Goal: Task Accomplishment & Management: Manage account settings

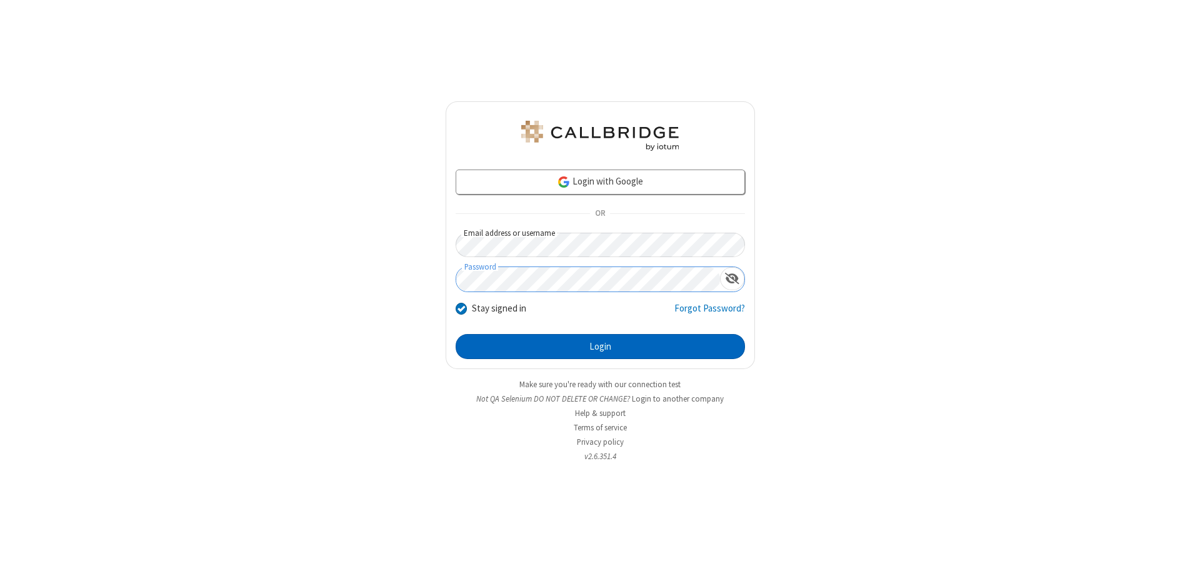
click at [600, 346] on button "Login" at bounding box center [600, 346] width 289 height 25
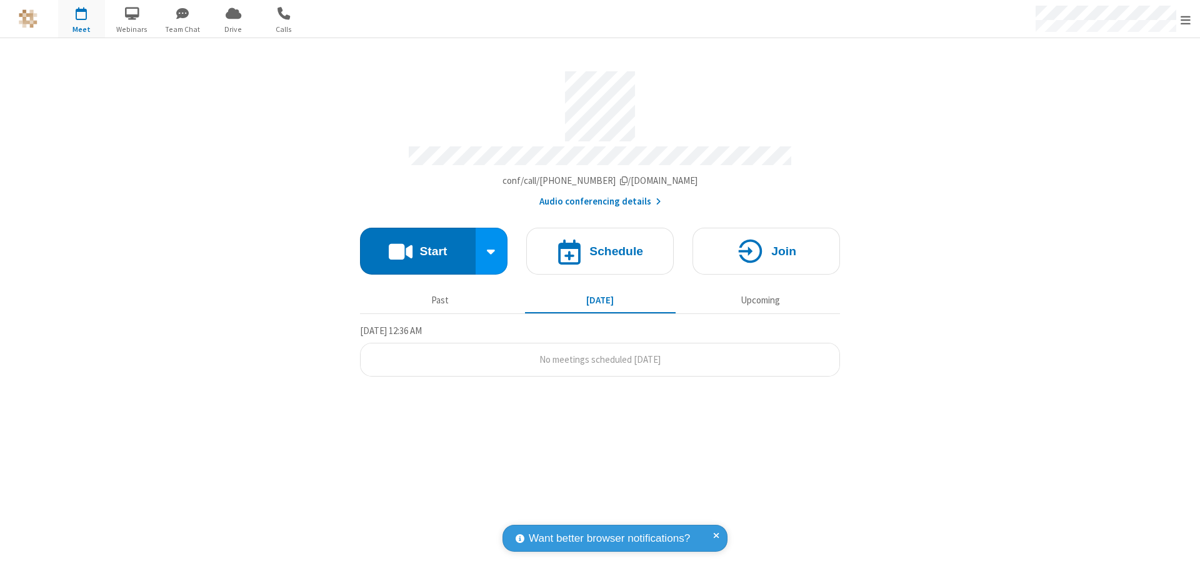
click at [1186, 19] on span "Open menu" at bounding box center [1186, 20] width 10 height 13
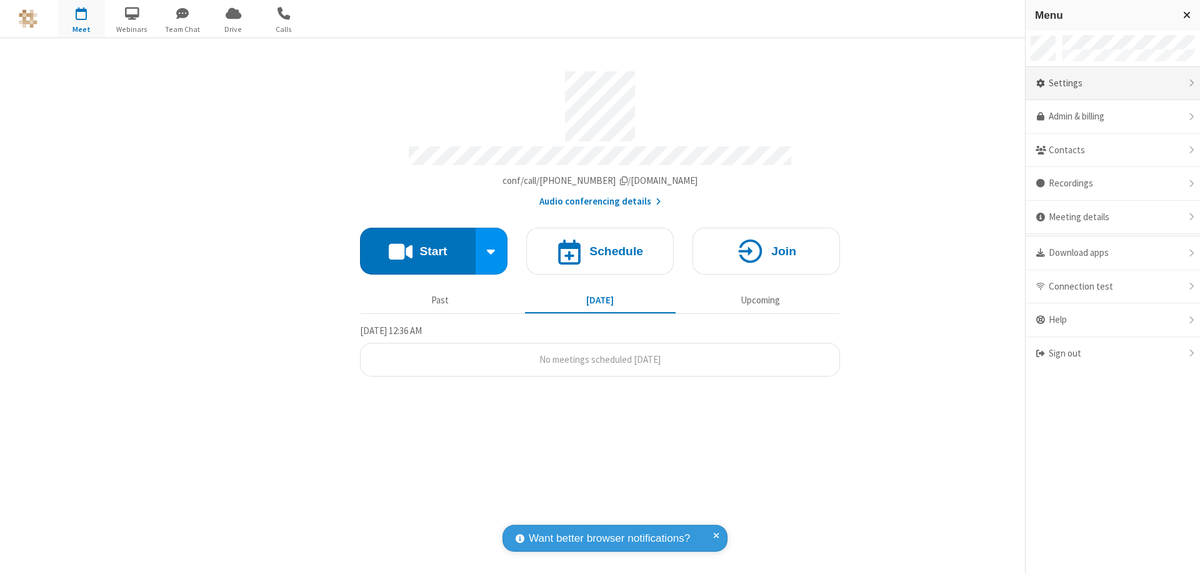
click at [1113, 83] on div "Settings" at bounding box center [1113, 84] width 174 height 34
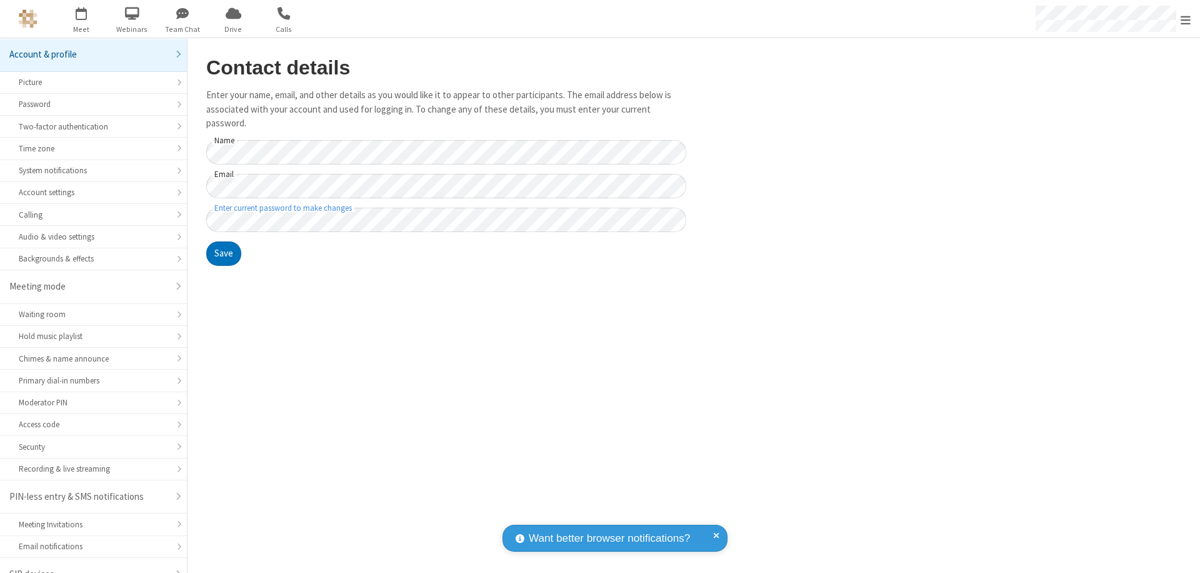
scroll to position [18, 0]
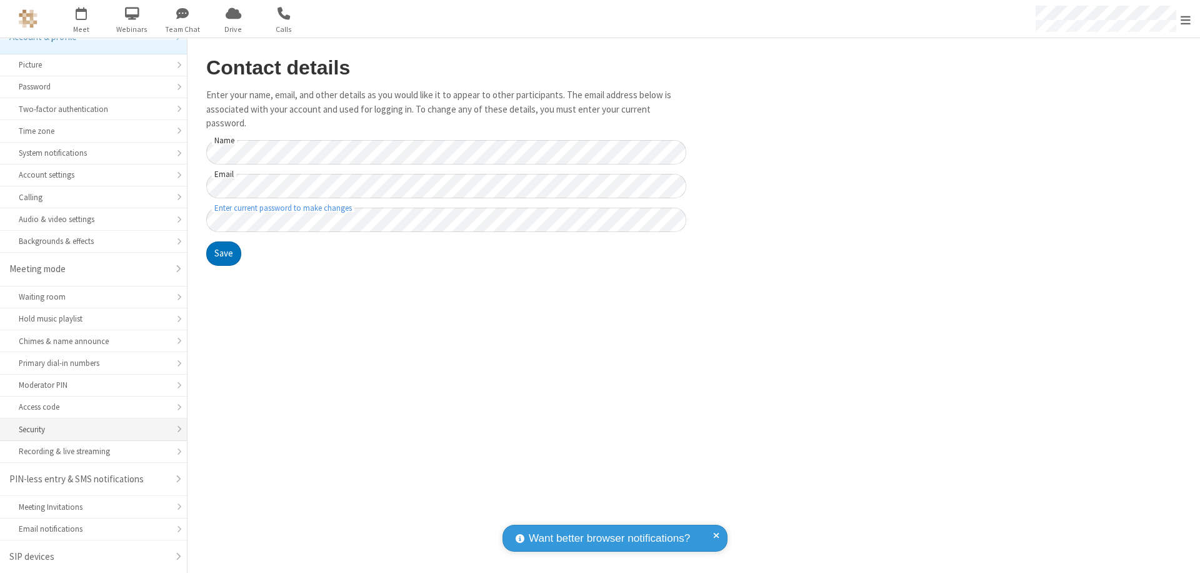
click at [89, 429] on div "Security" at bounding box center [93, 429] width 149 height 12
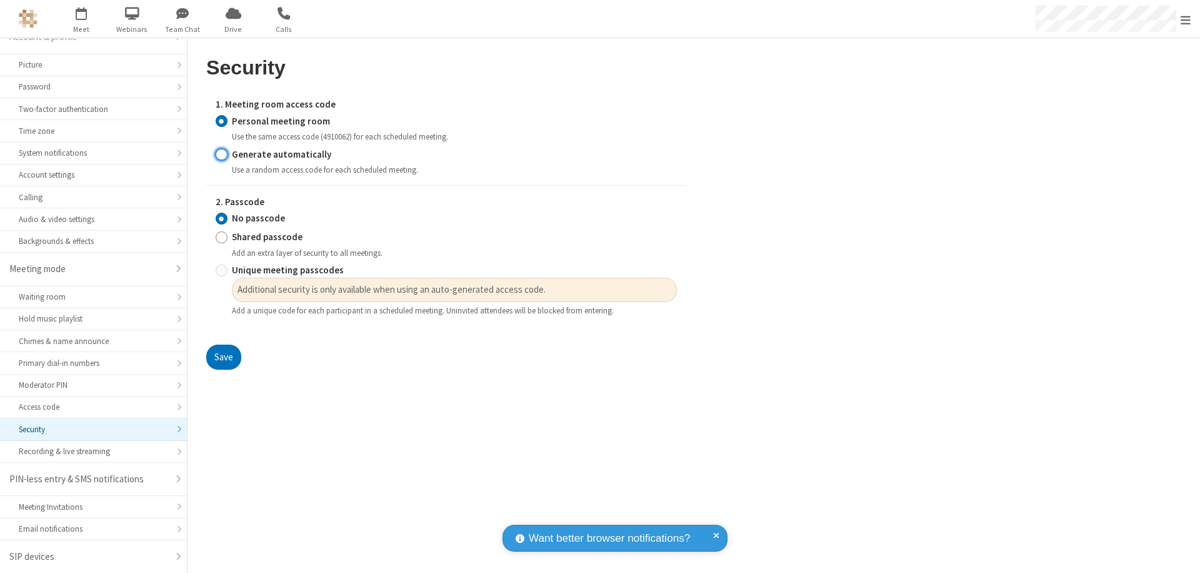
click at [221, 154] on input "Generate automatically" at bounding box center [222, 154] width 12 height 13
radio input "true"
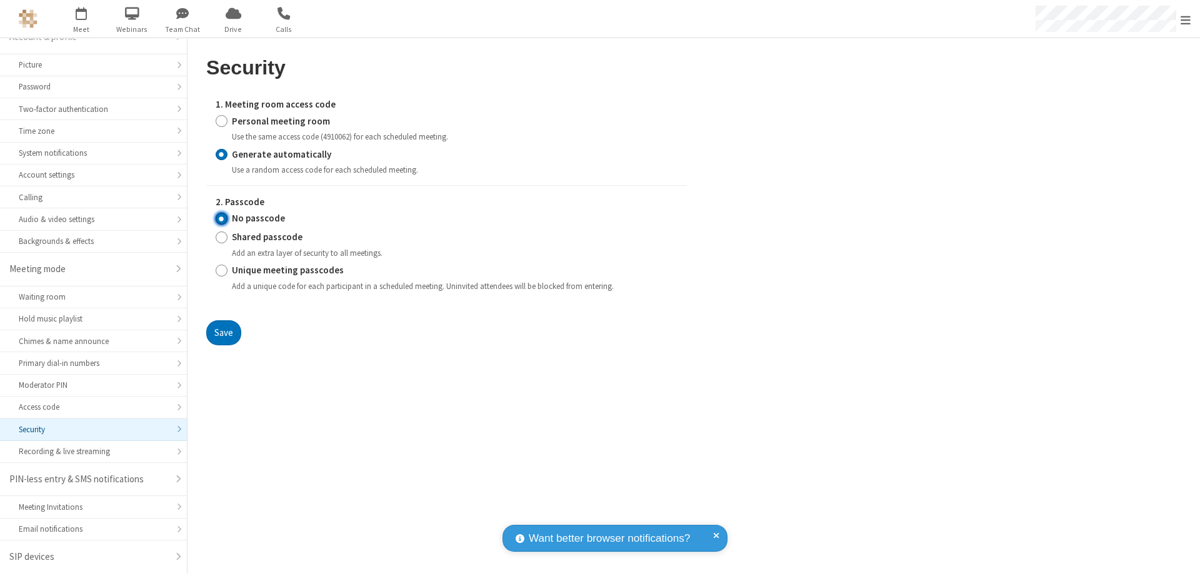
click at [221, 218] on input "No passcode" at bounding box center [222, 218] width 12 height 13
click at [223, 332] on button "Save" at bounding box center [223, 332] width 35 height 25
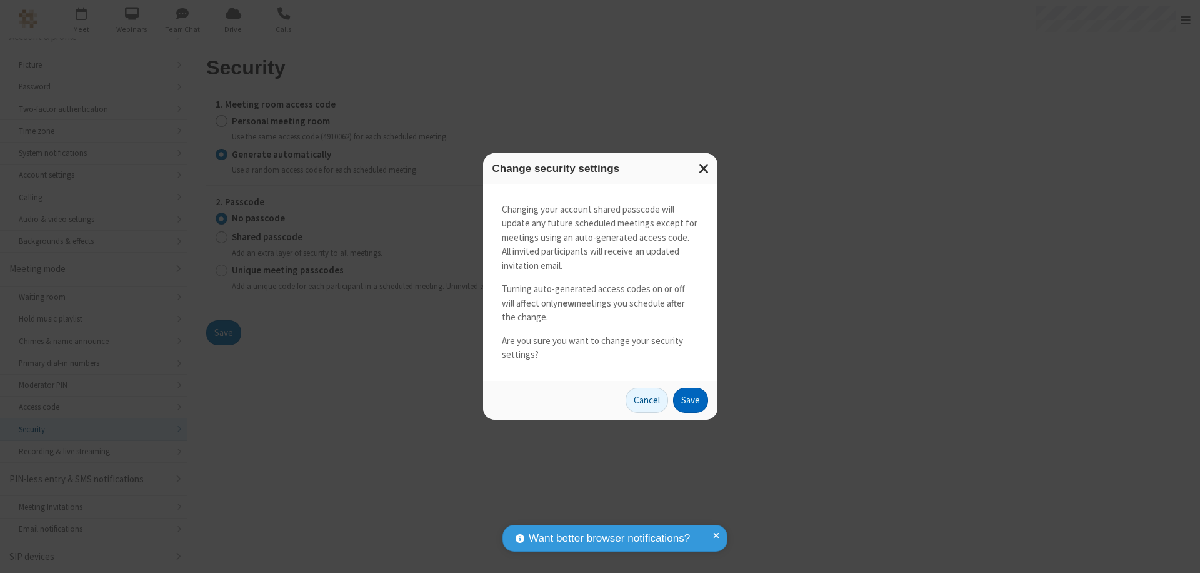
click at [690, 400] on button "Save" at bounding box center [690, 400] width 35 height 25
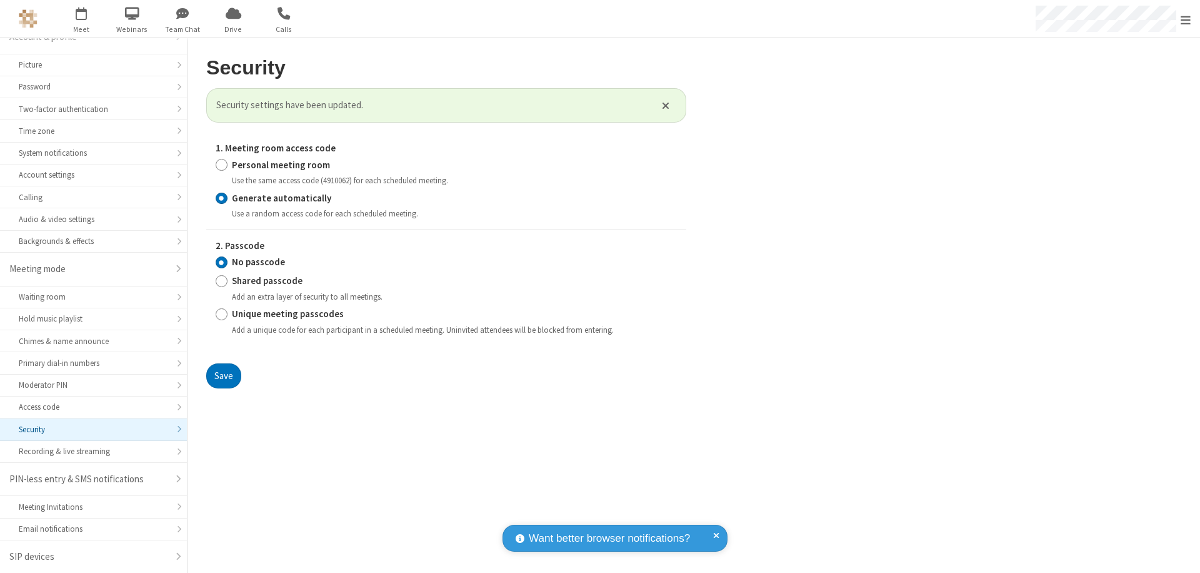
click at [1186, 19] on span "Open menu" at bounding box center [1186, 20] width 10 height 13
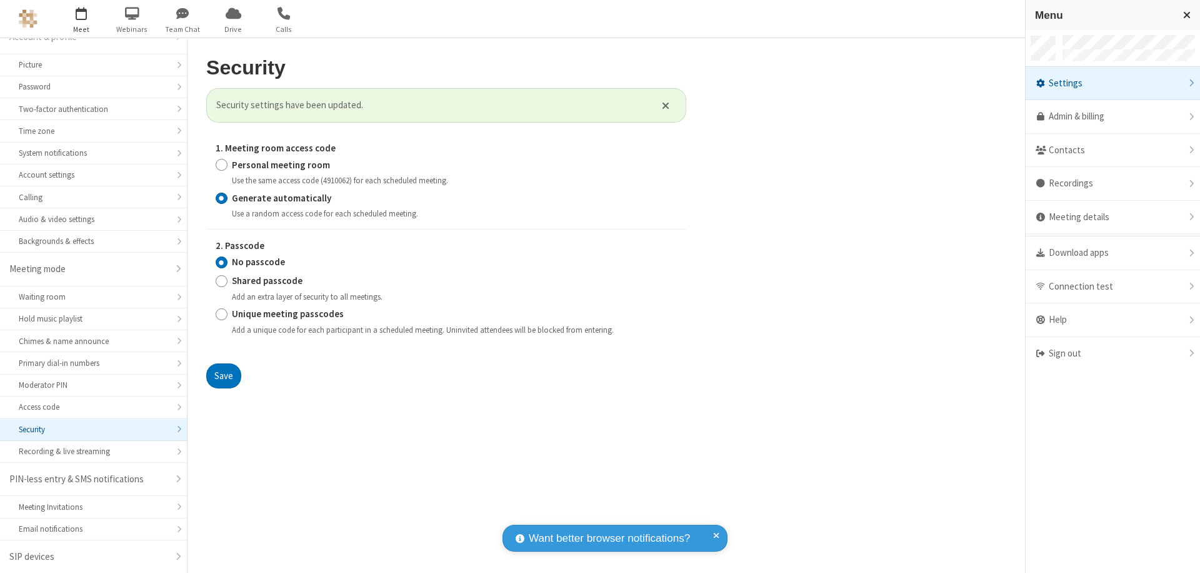
click at [81, 19] on span "button" at bounding box center [81, 13] width 47 height 21
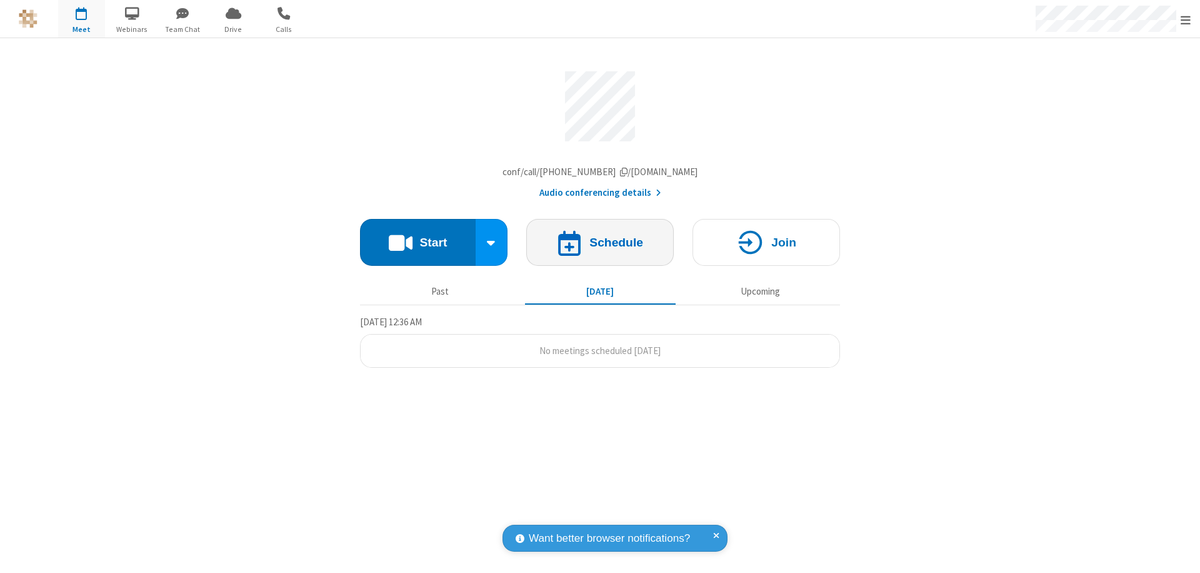
click at [600, 245] on h4 "Schedule" at bounding box center [617, 242] width 54 height 12
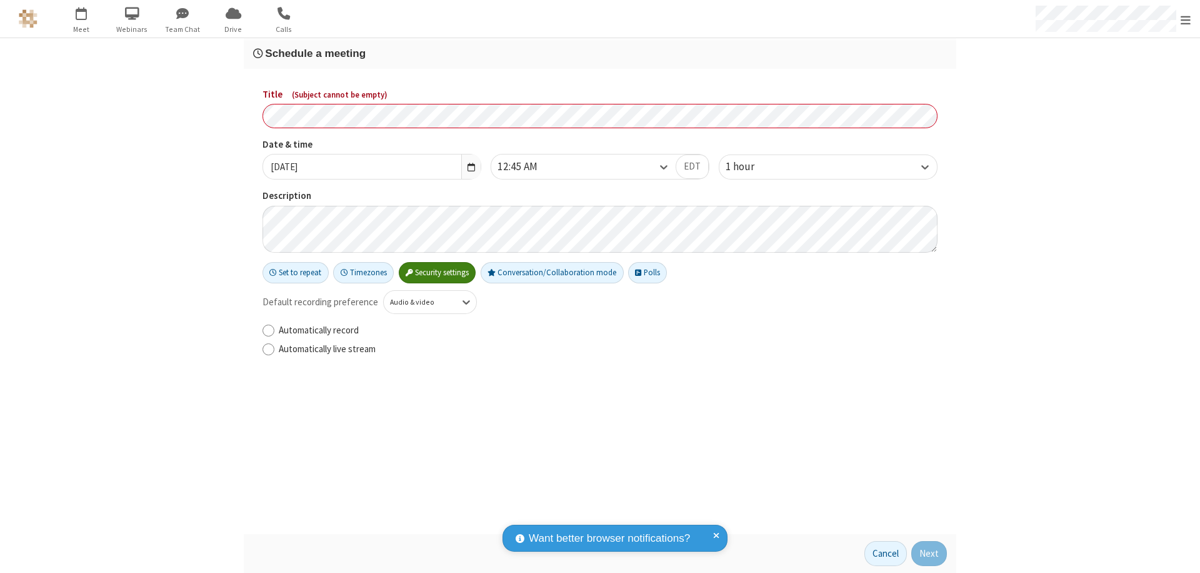
click at [600, 53] on h3 "Schedule a meeting" at bounding box center [600, 54] width 694 height 12
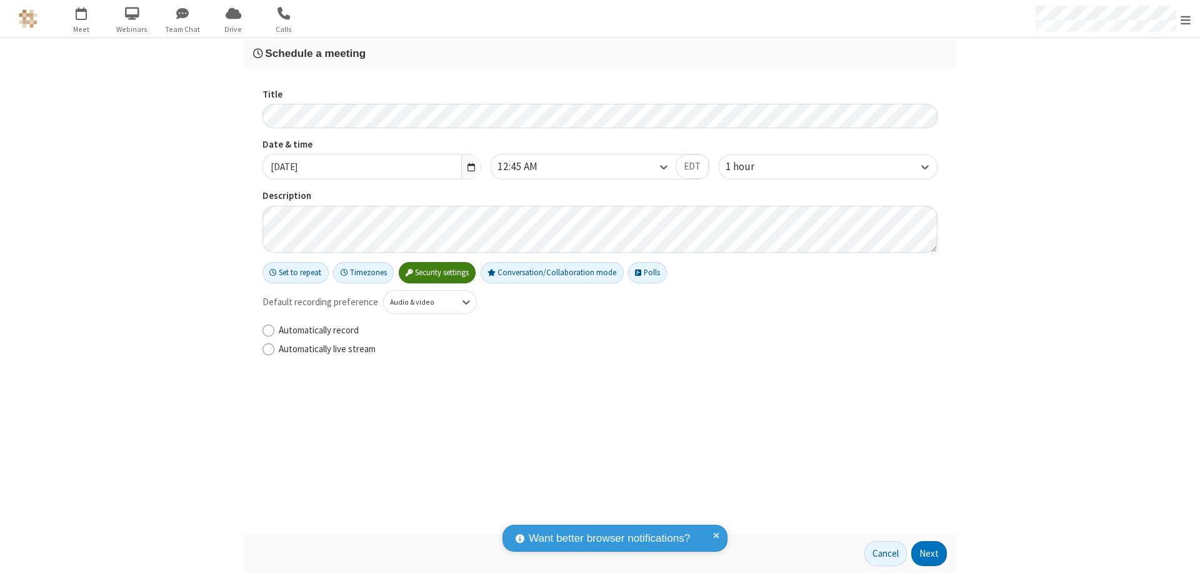
click at [930, 553] on button "Next" at bounding box center [930, 553] width 36 height 25
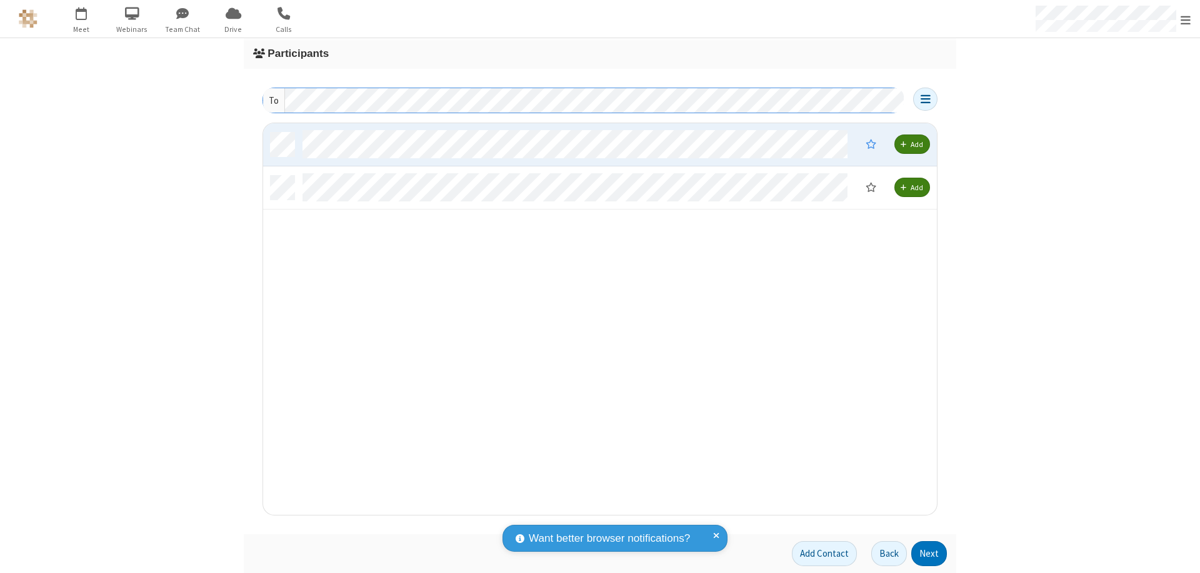
scroll to position [382, 665]
click at [930, 553] on button "Next" at bounding box center [930, 553] width 36 height 25
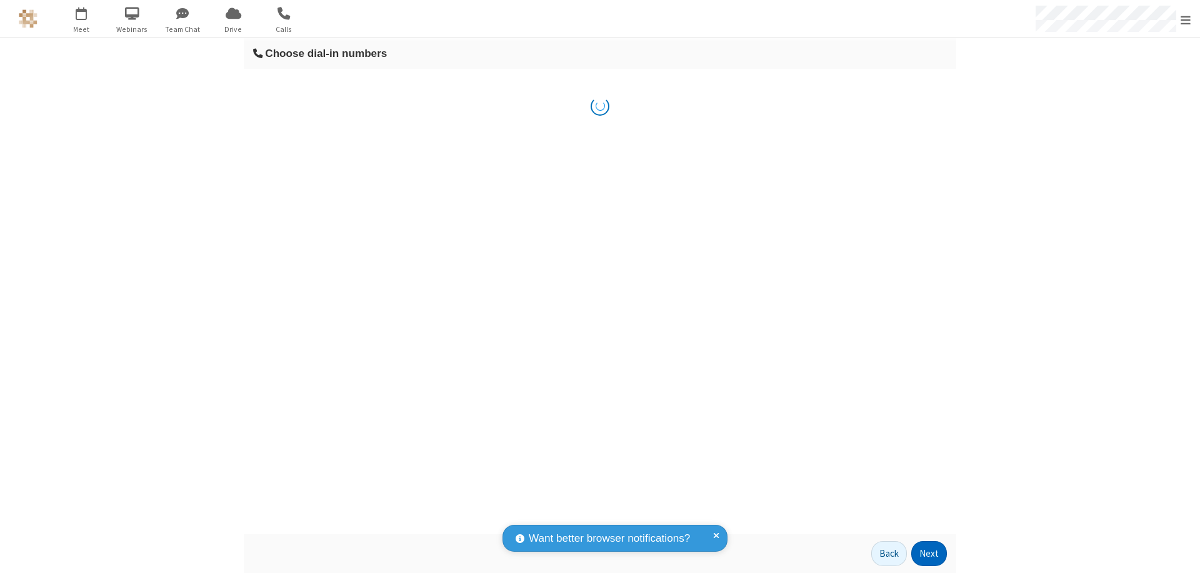
click at [930, 553] on button "Next" at bounding box center [930, 553] width 36 height 25
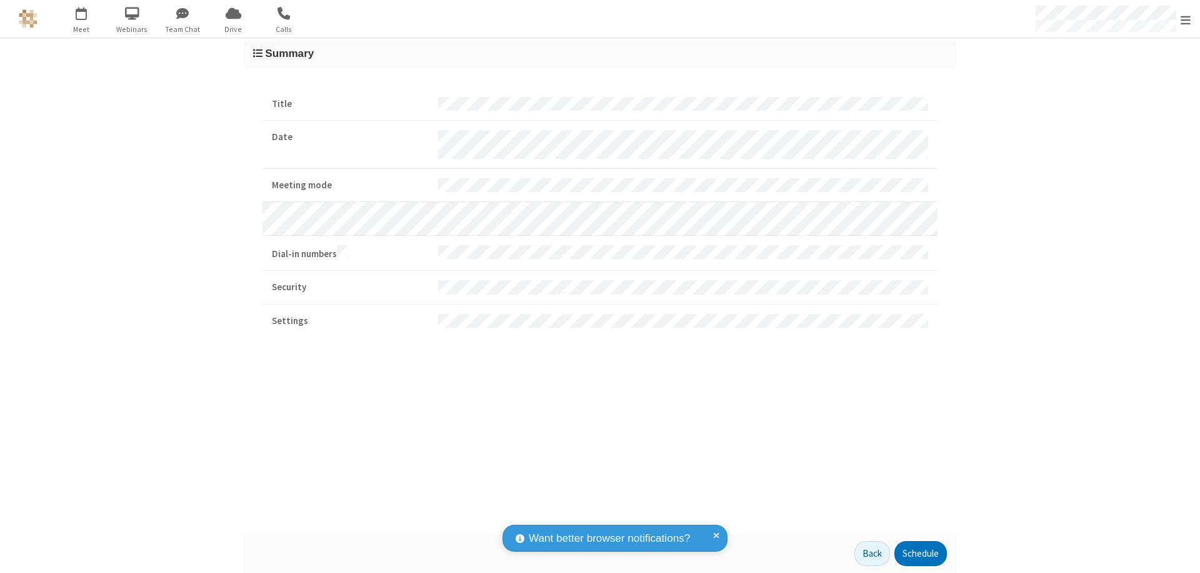
click at [920, 553] on button "Schedule" at bounding box center [921, 553] width 53 height 25
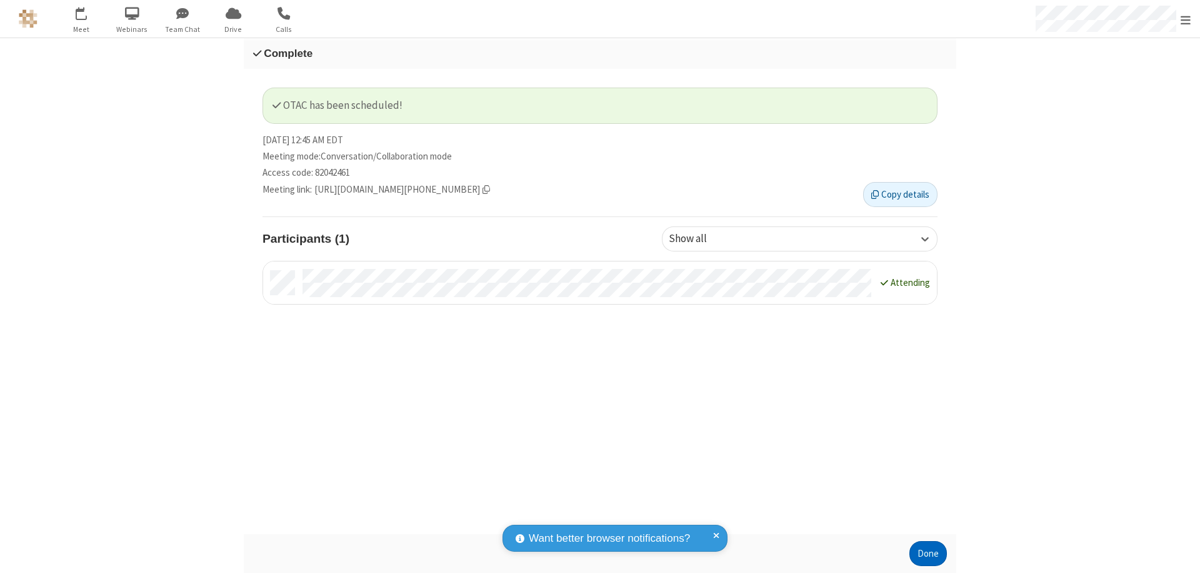
click at [928, 553] on button "Done" at bounding box center [929, 553] width 38 height 25
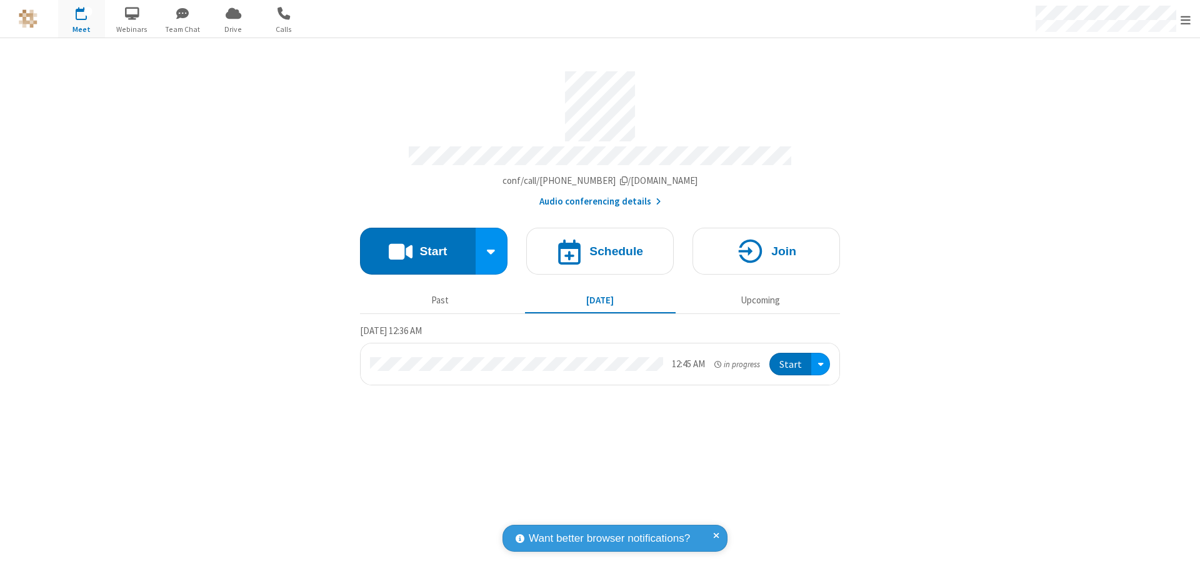
click at [792, 358] on button "Start" at bounding box center [791, 364] width 42 height 23
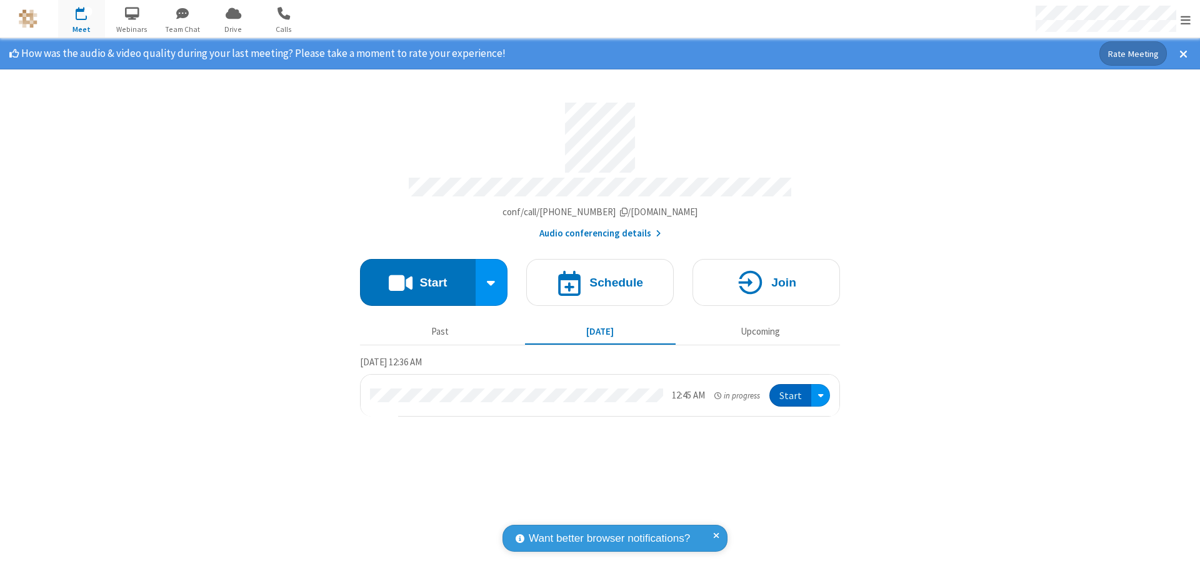
click at [1186, 19] on span "Open menu" at bounding box center [1186, 20] width 10 height 13
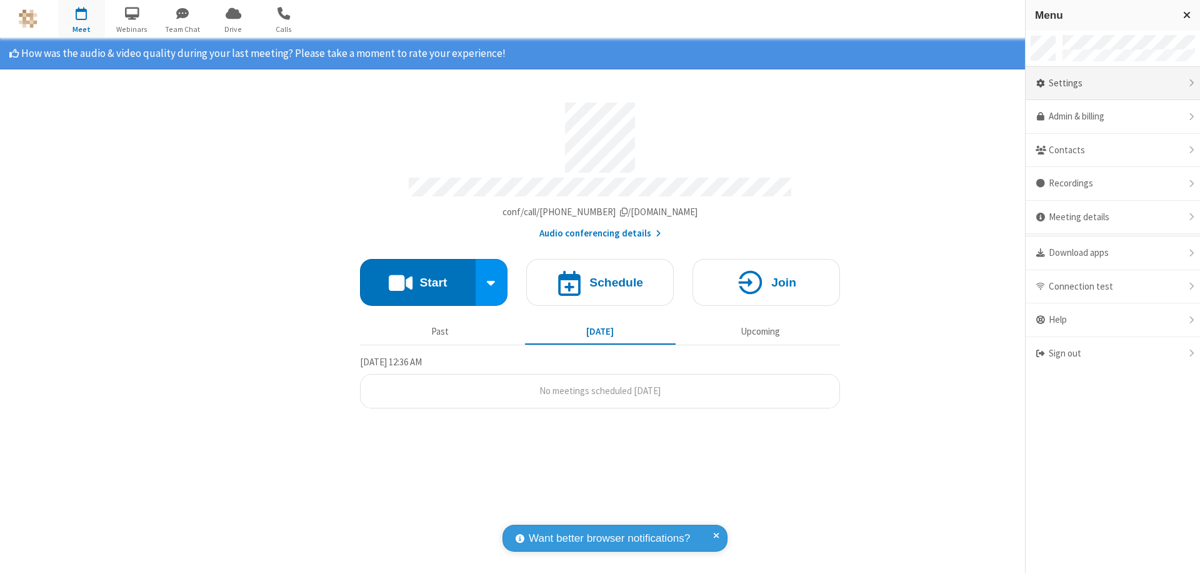
click at [1113, 83] on div "Settings" at bounding box center [1113, 84] width 174 height 34
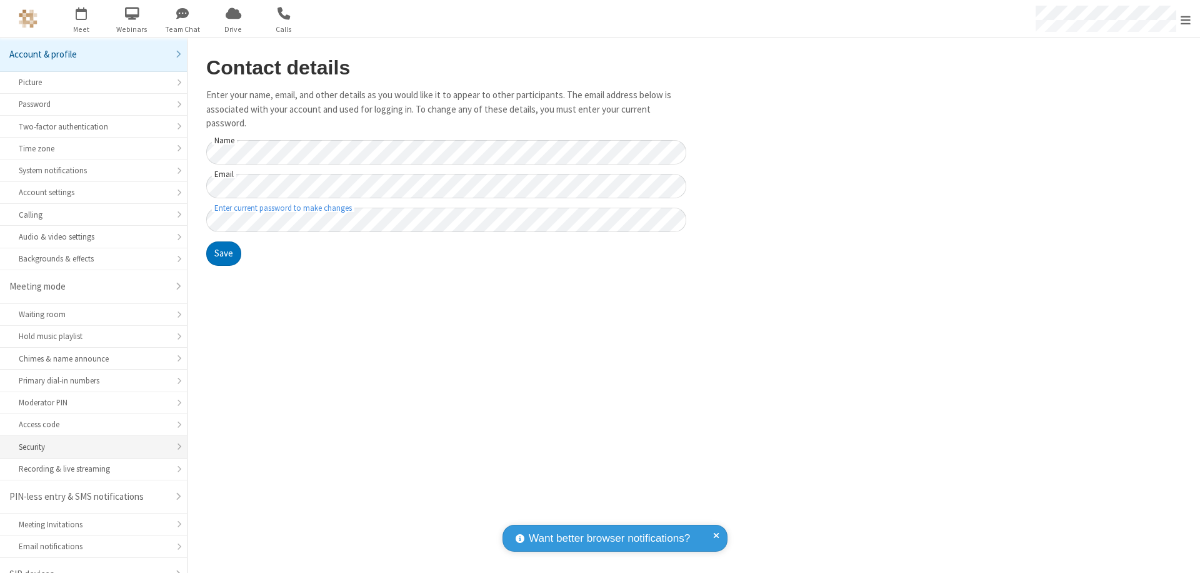
click at [89, 441] on div "Security" at bounding box center [93, 447] width 149 height 12
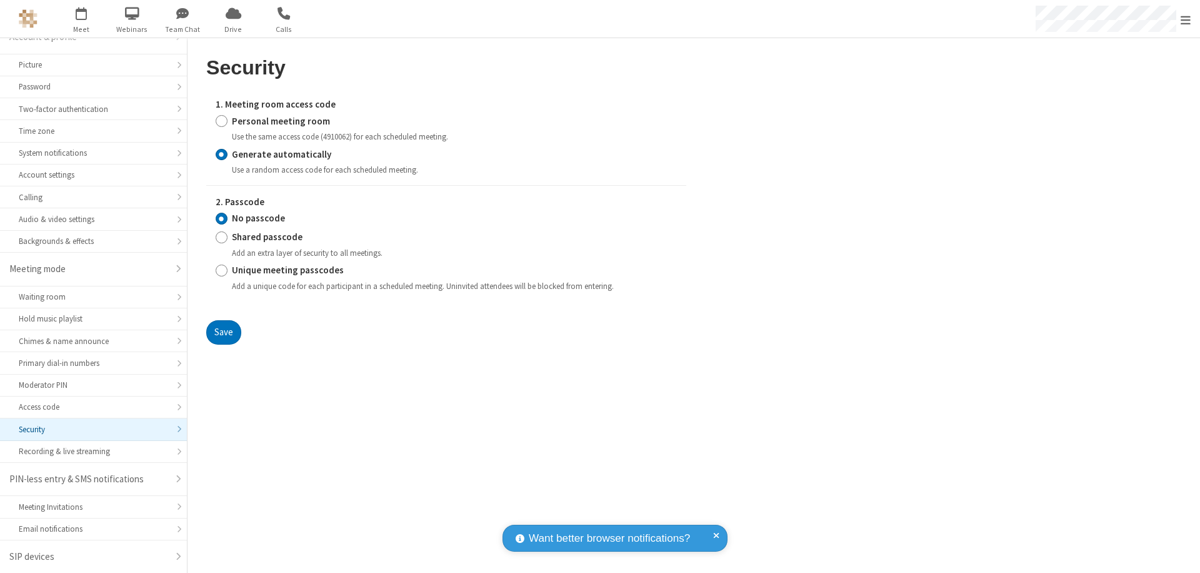
click at [221, 121] on input "Personal meeting room" at bounding box center [222, 120] width 12 height 13
radio input "true"
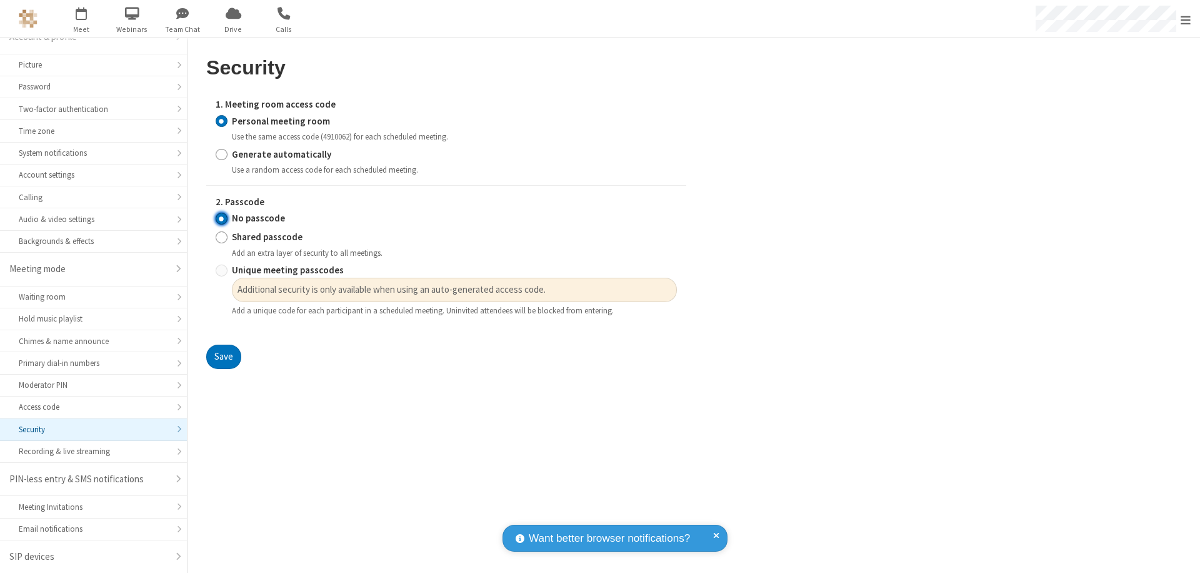
click at [221, 218] on input "No passcode" at bounding box center [222, 218] width 12 height 13
click at [223, 357] on button "Save" at bounding box center [223, 356] width 35 height 25
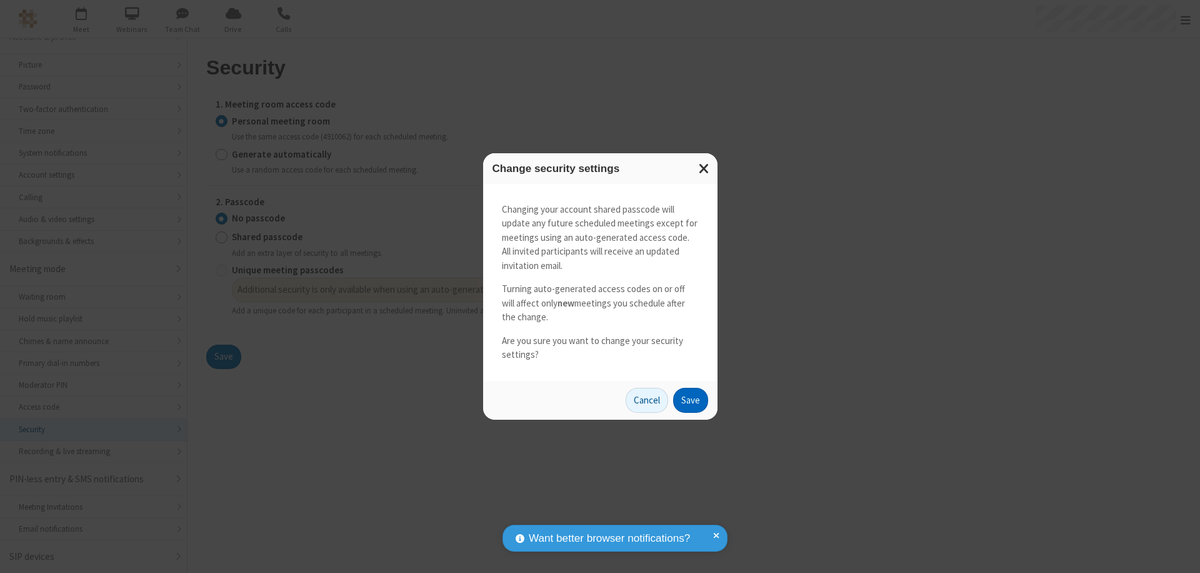
click at [690, 400] on button "Save" at bounding box center [690, 400] width 35 height 25
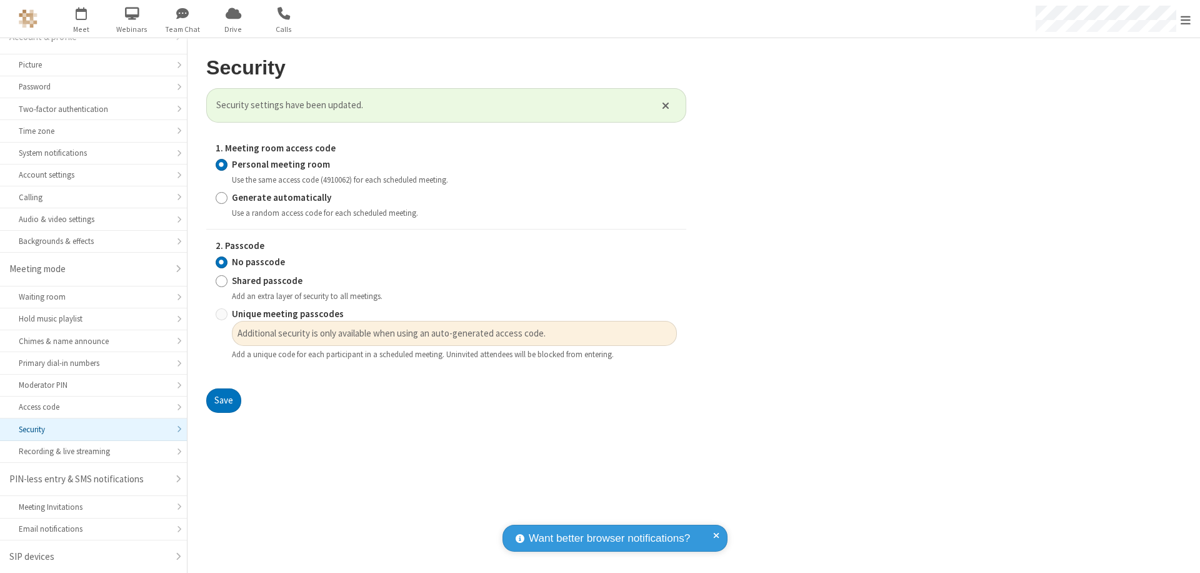
click at [1186, 19] on span "Open menu" at bounding box center [1186, 20] width 10 height 13
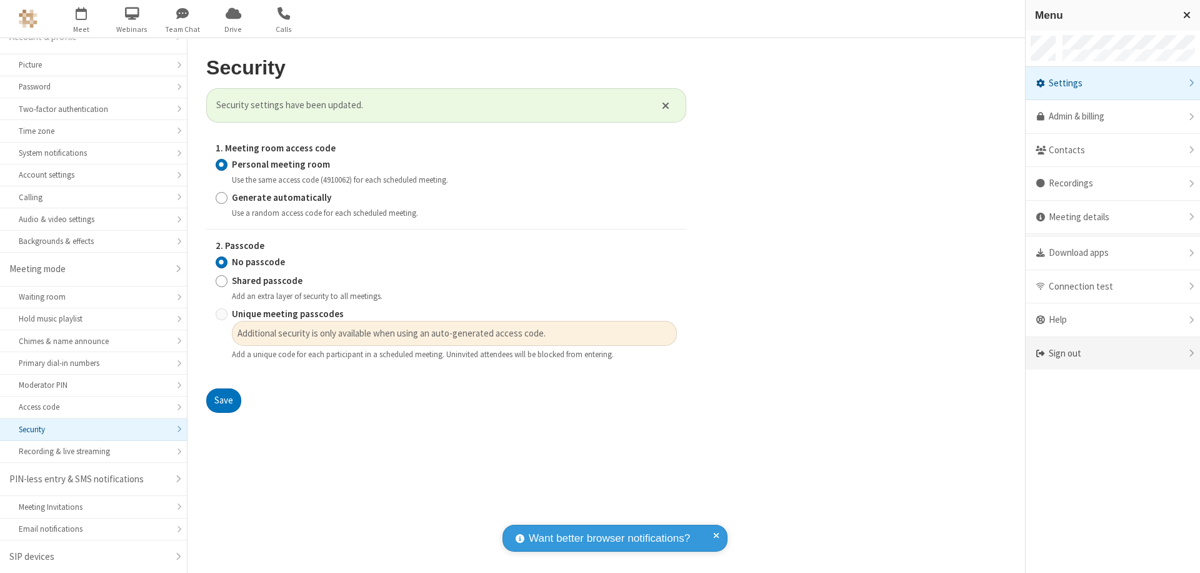
click at [1113, 353] on div "Sign out" at bounding box center [1113, 353] width 174 height 33
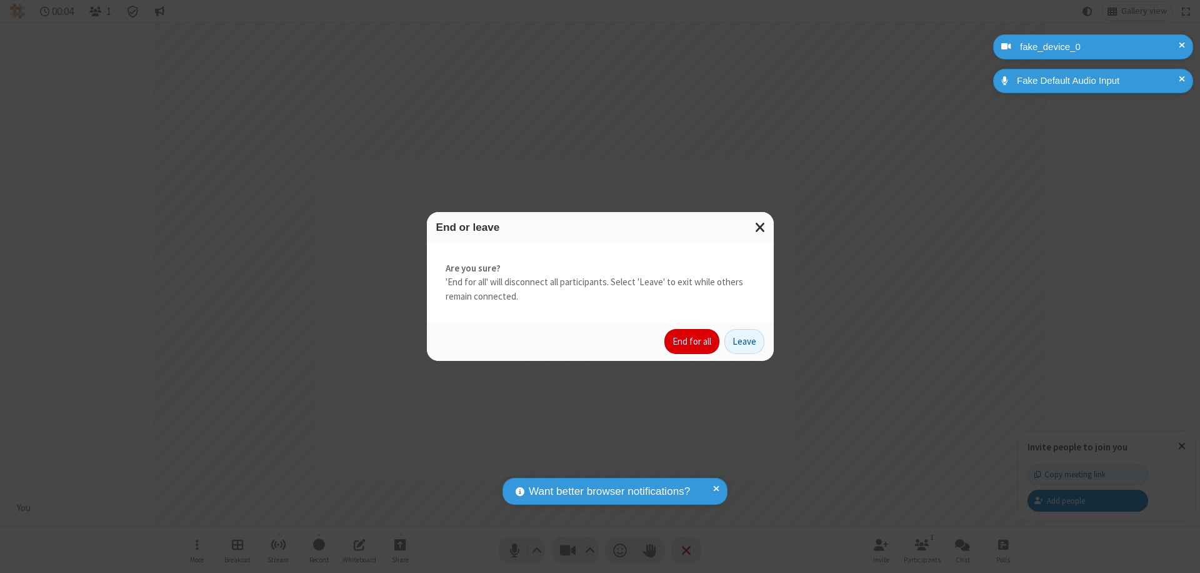
click at [693, 341] on button "End for all" at bounding box center [692, 341] width 55 height 25
